Goal: Transaction & Acquisition: Subscribe to service/newsletter

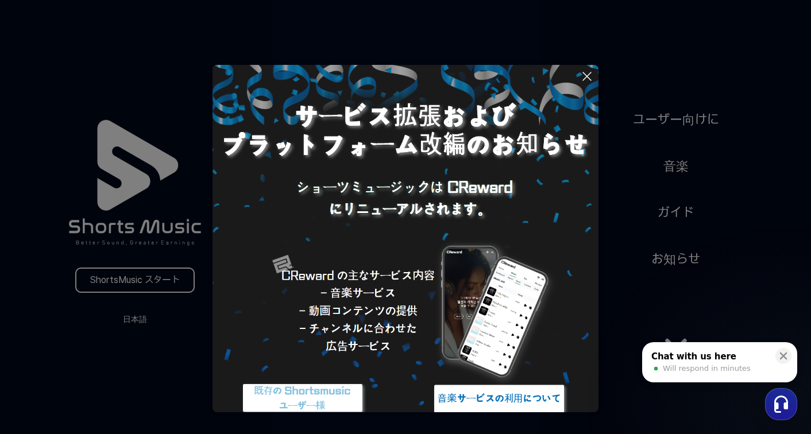
click at [589, 73] on icon at bounding box center [587, 76] width 14 height 14
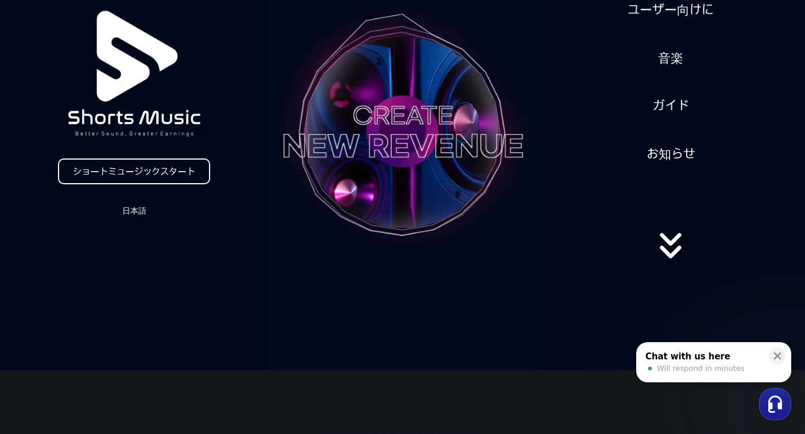
scroll to position [105, 0]
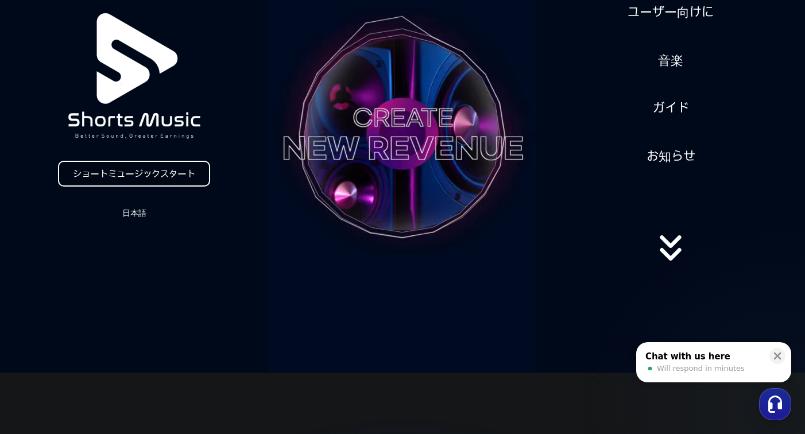
click at [179, 180] on link "ショートミュージックスタート" at bounding box center [134, 174] width 152 height 26
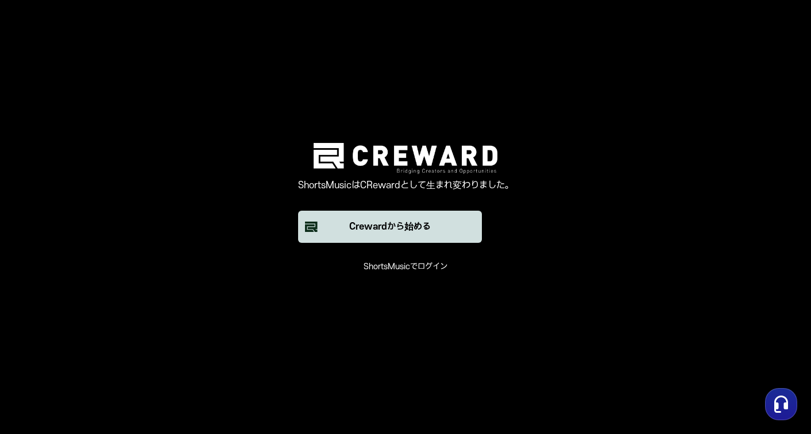
click at [378, 242] on button "Crewardから始める" at bounding box center [390, 227] width 184 height 32
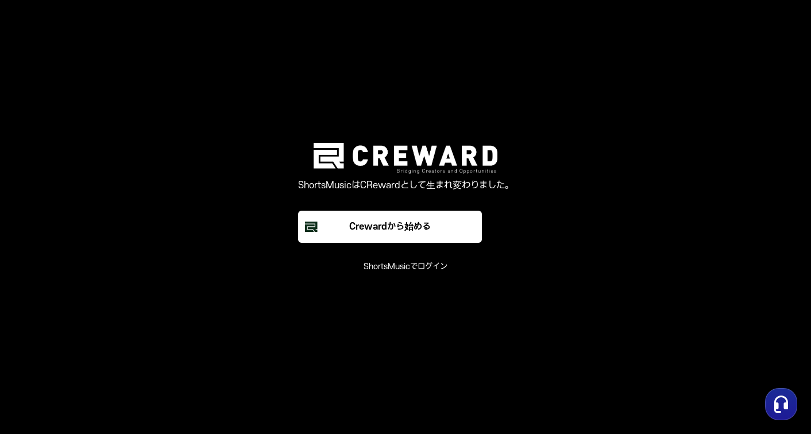
click at [384, 263] on font "ShortsMusicでログイン" at bounding box center [405, 267] width 84 height 10
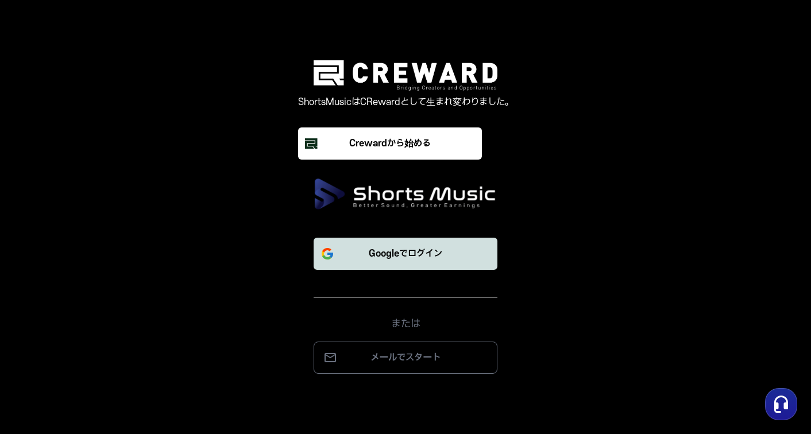
click at [399, 254] on font "Googleでログイン" at bounding box center [405, 254] width 73 height 10
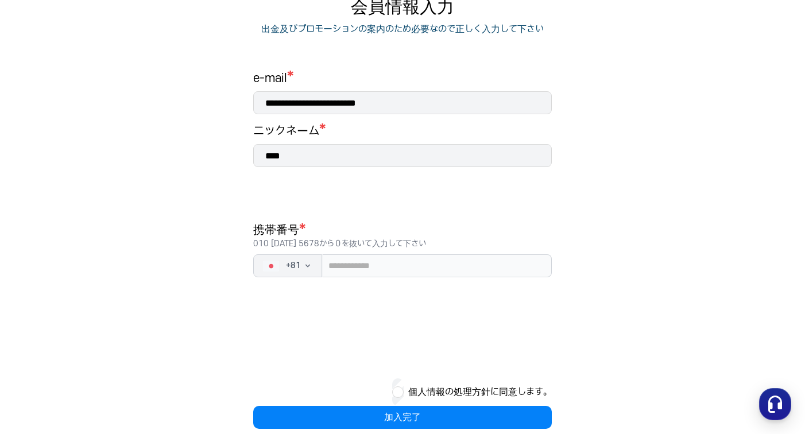
scroll to position [138, 0]
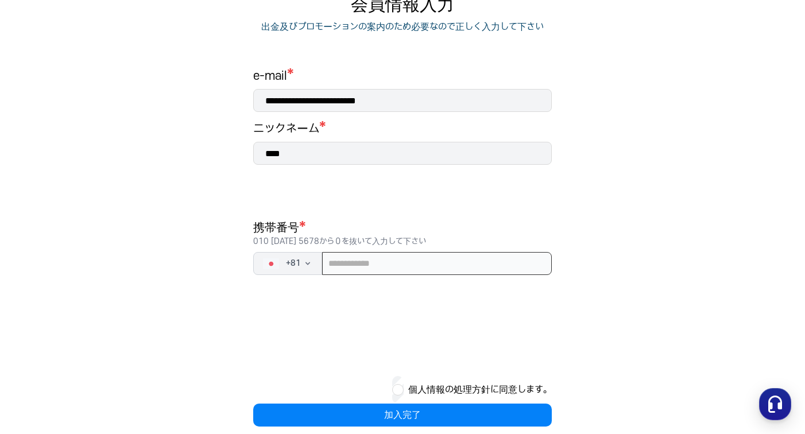
click at [447, 265] on input "tel" at bounding box center [437, 263] width 230 height 23
type input "*"
type input "**********"
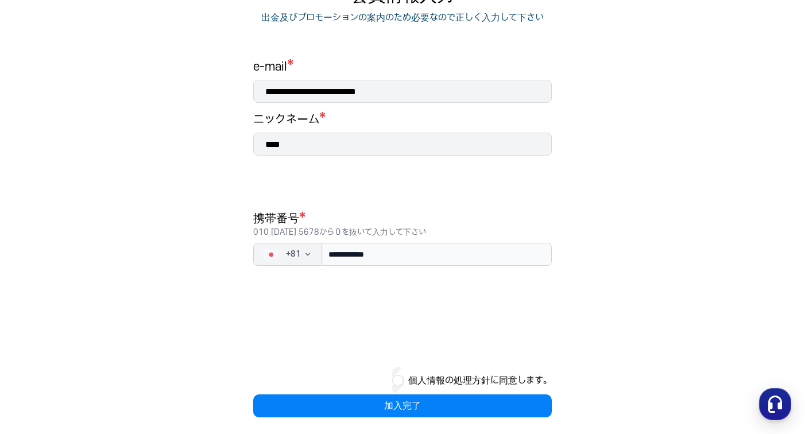
scroll to position [154, 0]
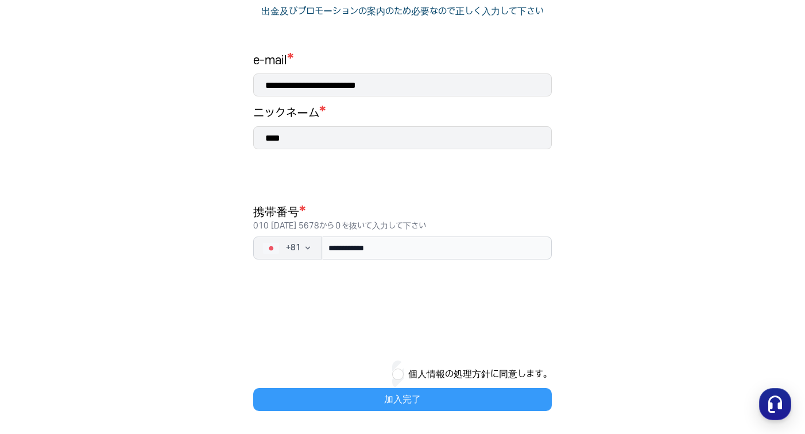
click at [447, 393] on button "加入完了" at bounding box center [402, 399] width 299 height 23
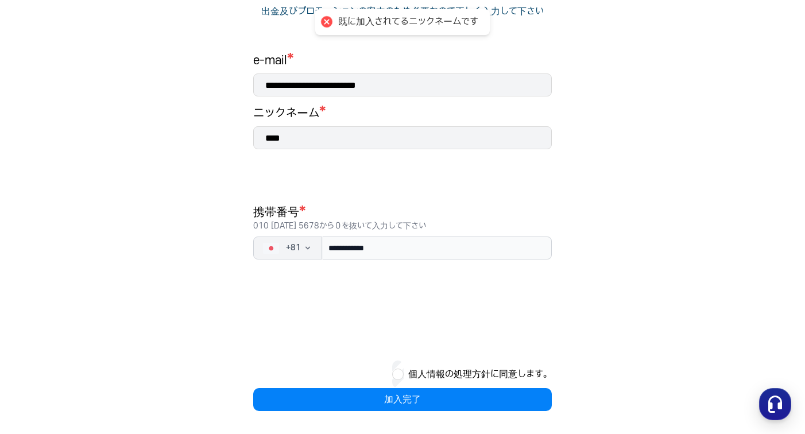
click at [309, 144] on input "****" at bounding box center [402, 137] width 299 height 23
type input "*"
type input "********"
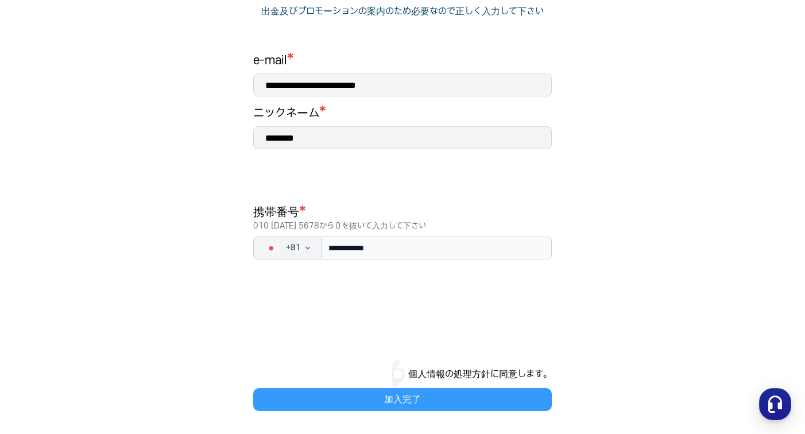
click at [382, 393] on button "加入完了" at bounding box center [402, 399] width 299 height 23
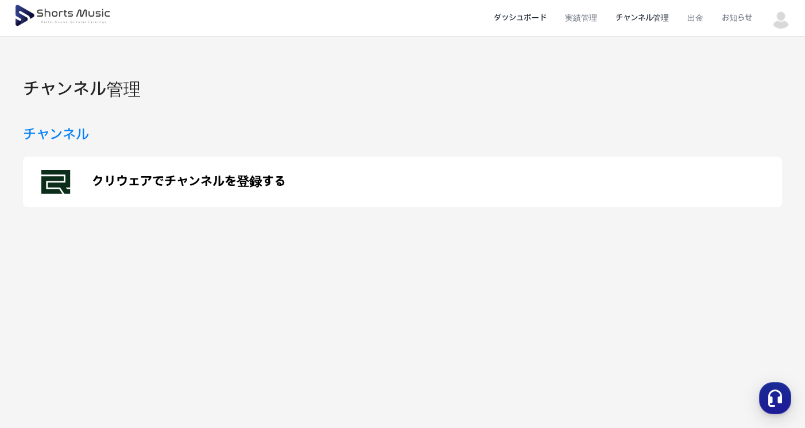
click at [527, 15] on li "ダッシュボード" at bounding box center [520, 18] width 71 height 30
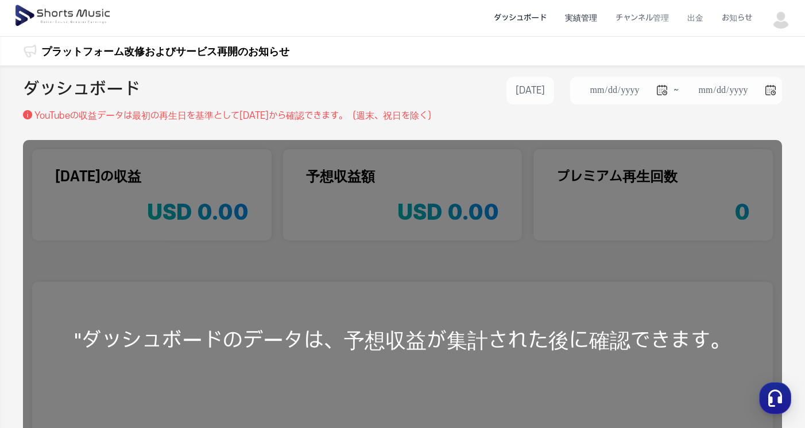
click at [587, 20] on li "実績管理" at bounding box center [581, 18] width 51 height 30
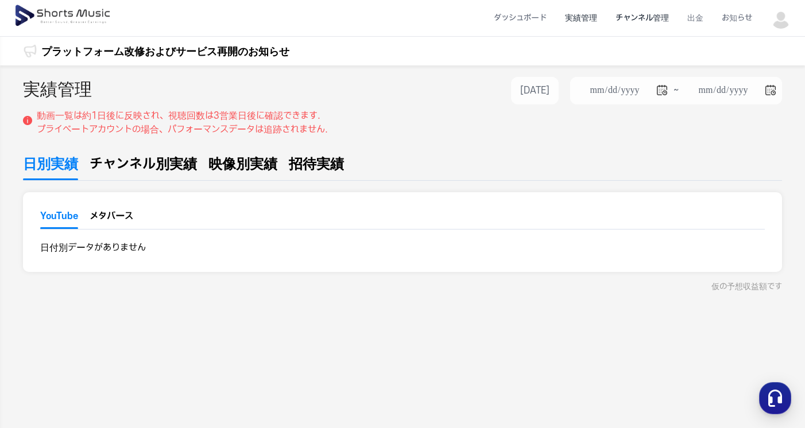
click at [645, 18] on li "チャンネル管理" at bounding box center [642, 18] width 72 height 30
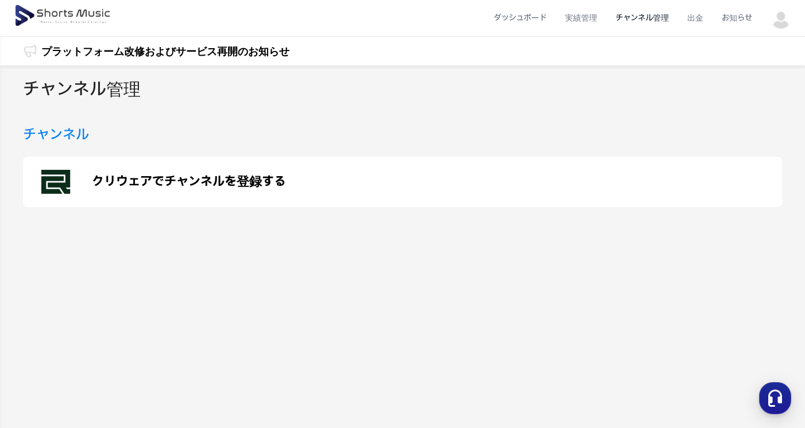
click at [791, 20] on img at bounding box center [781, 18] width 21 height 21
click at [741, 67] on link "マイページ" at bounding box center [741, 67] width 92 height 21
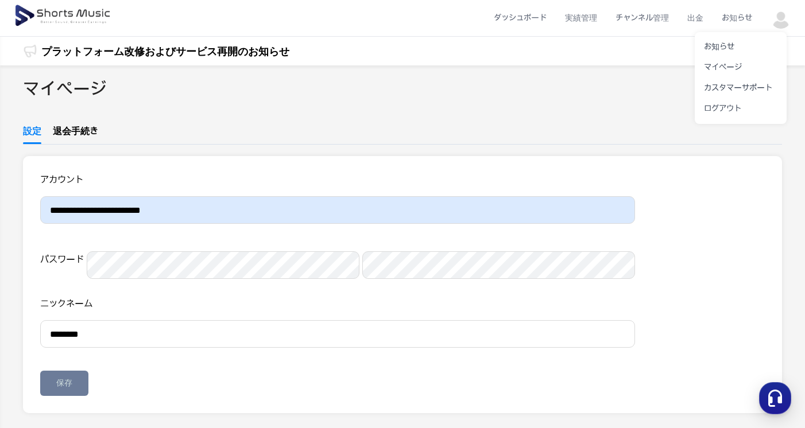
click at [664, 16] on button at bounding box center [402, 214] width 805 height 428
click at [664, 16] on li "チャンネル管理" at bounding box center [642, 18] width 72 height 30
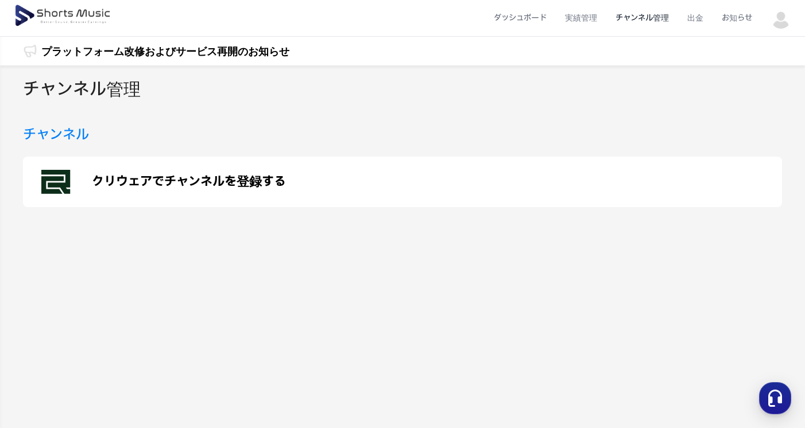
click at [257, 181] on p "クリウェアでチャンネルを登録する" at bounding box center [189, 182] width 194 height 14
